Goal: Navigation & Orientation: Find specific page/section

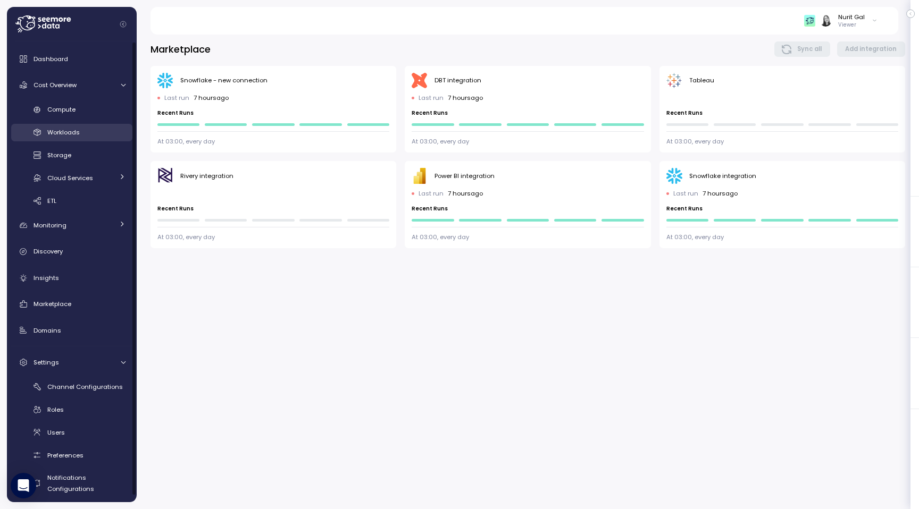
click at [71, 137] on span "Workloads" at bounding box center [63, 132] width 32 height 9
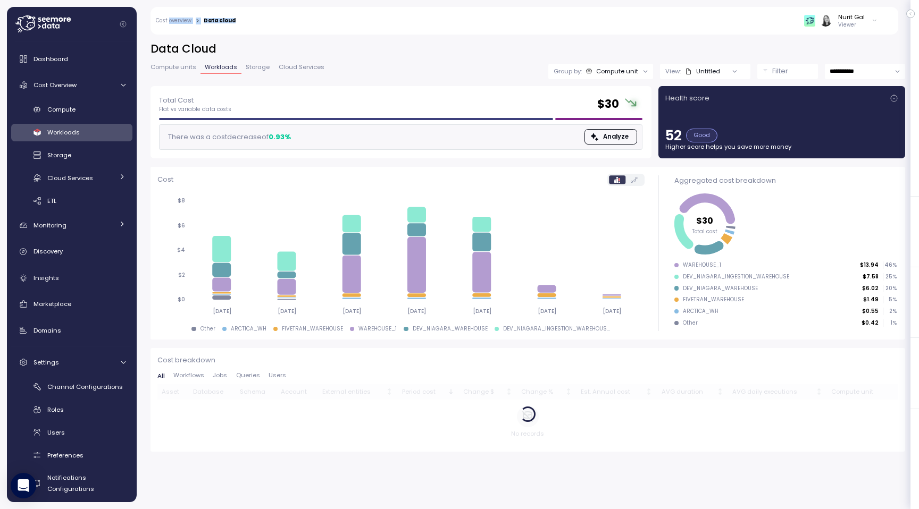
drag, startPoint x: 232, startPoint y: 21, endPoint x: 169, endPoint y: 22, distance: 63.8
click at [169, 22] on div "Cost overview > Data cloud" at bounding box center [196, 21] width 80 height 7
click at [169, 22] on link "Cost overview" at bounding box center [174, 20] width 36 height 5
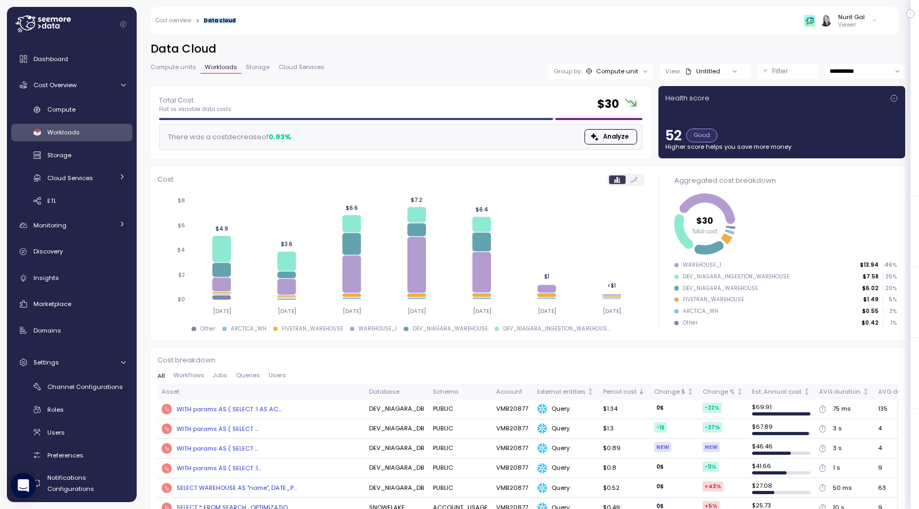
drag, startPoint x: 237, startPoint y: 20, endPoint x: 205, endPoint y: 21, distance: 32.4
click at [205, 21] on div "Cost overview > Data cloud Nurit Gal Viewer" at bounding box center [518, 21] width 734 height 28
copy div "Data cloud"
click at [61, 223] on span "Monitoring" at bounding box center [50, 225] width 33 height 9
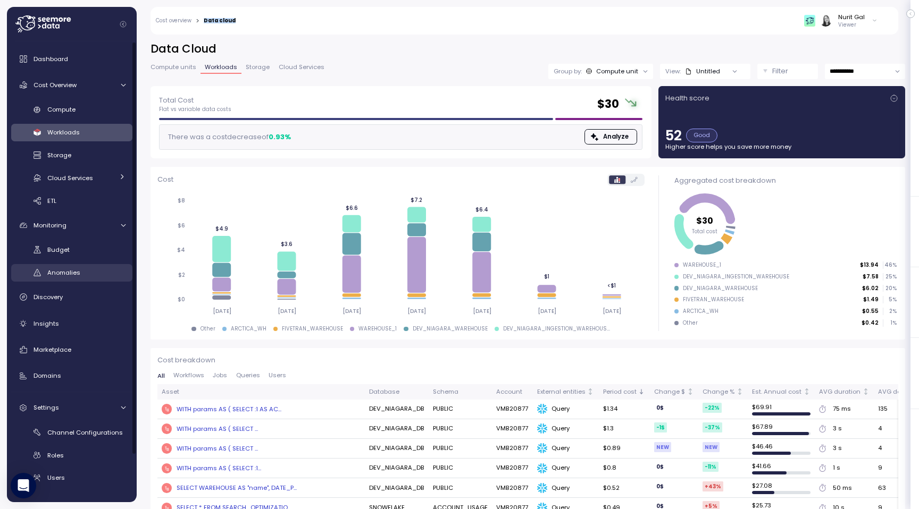
click at [71, 268] on div "Anomalies" at bounding box center [86, 273] width 78 height 11
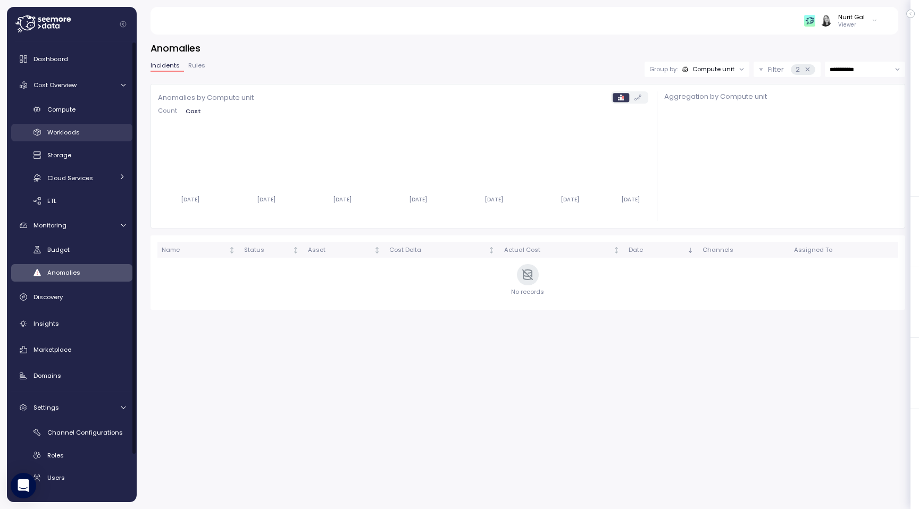
click at [89, 130] on div "Workloads" at bounding box center [86, 132] width 78 height 11
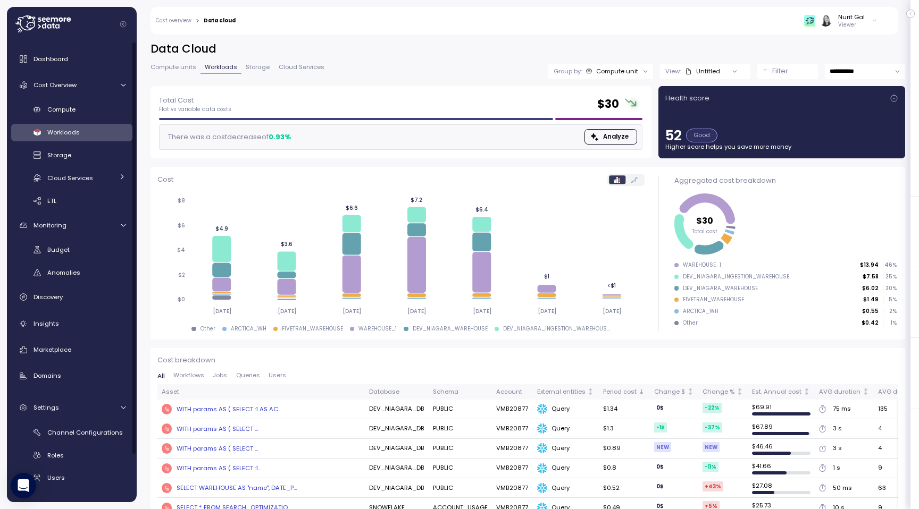
click at [313, 37] on div "**********" at bounding box center [528, 269] width 782 height 482
click at [69, 105] on span "Compute" at bounding box center [61, 109] width 28 height 9
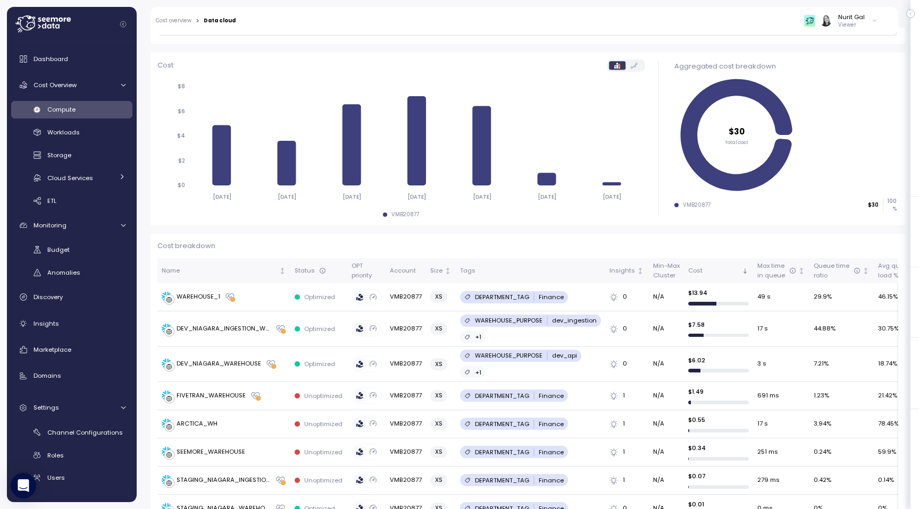
scroll to position [130, 0]
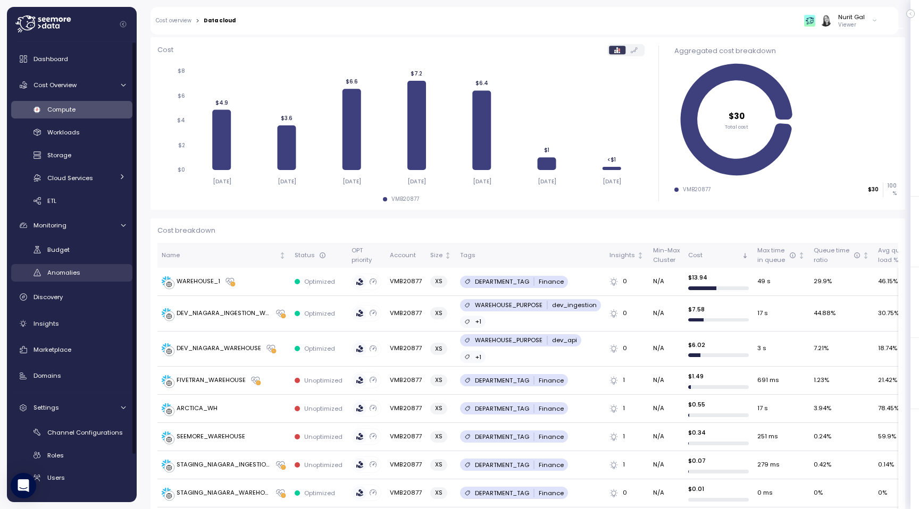
click at [73, 270] on span "Anomalies" at bounding box center [63, 273] width 33 height 9
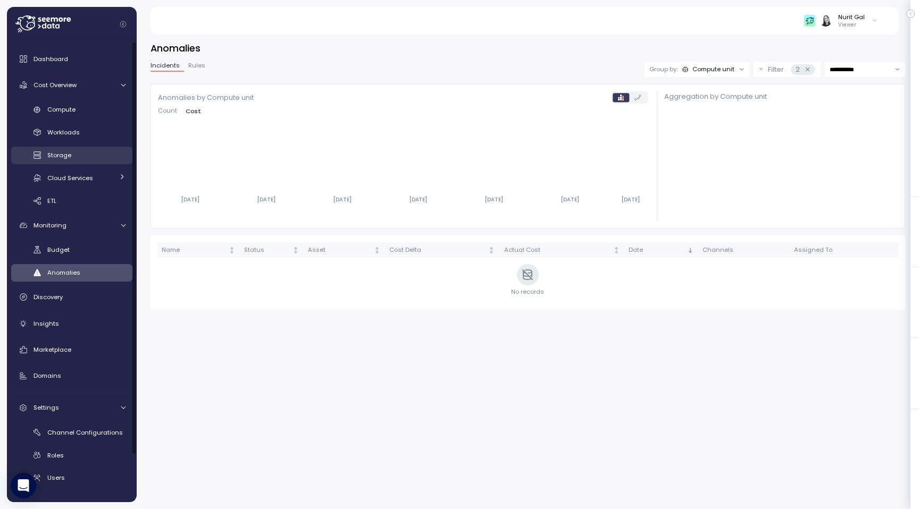
click at [80, 149] on link "Storage" at bounding box center [71, 156] width 121 height 18
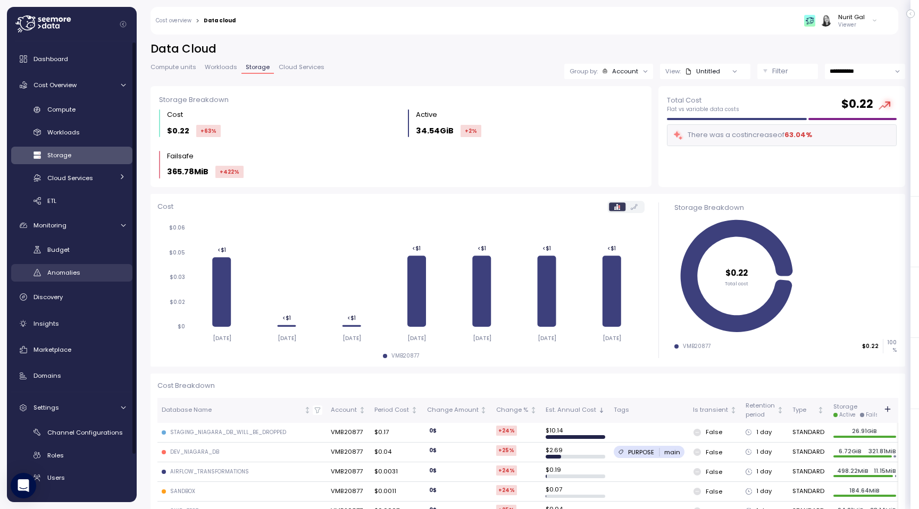
click at [73, 279] on link "Anomalies" at bounding box center [71, 273] width 121 height 18
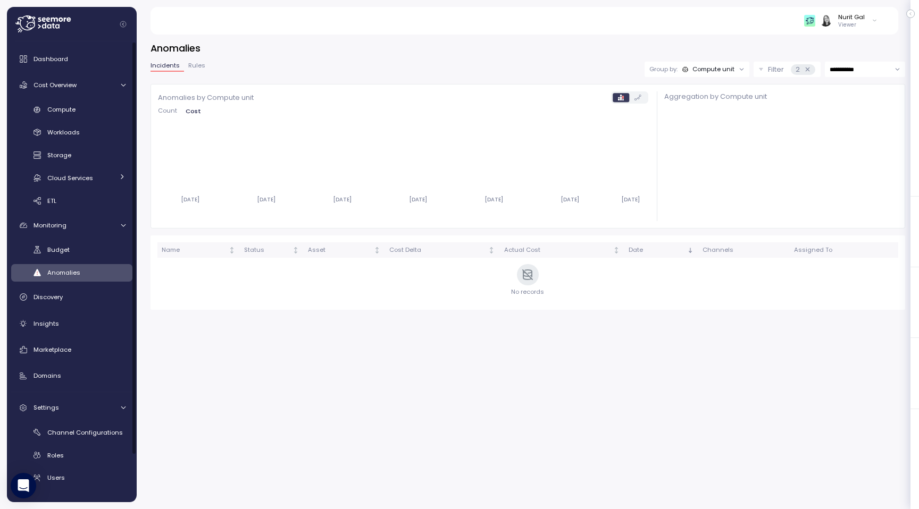
click at [190, 64] on span "Rules" at bounding box center [196, 66] width 17 height 6
